Goal: Find specific page/section: Locate a particular part of the current website

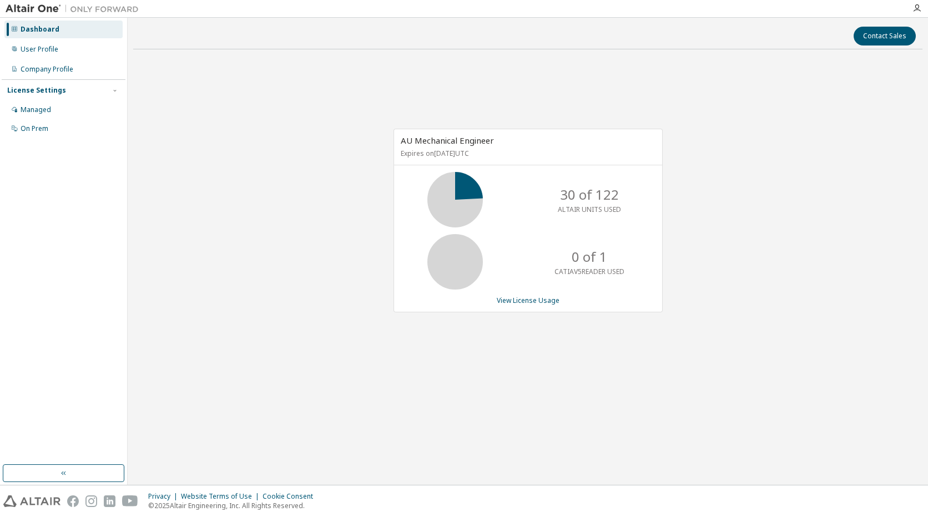
click at [299, 113] on div "AU Mechanical Engineer Expires on [DATE] UTC 30 of 122 ALTAIR UNITS USED 0 of 1…" at bounding box center [527, 226] width 789 height 336
